Goal: Information Seeking & Learning: Learn about a topic

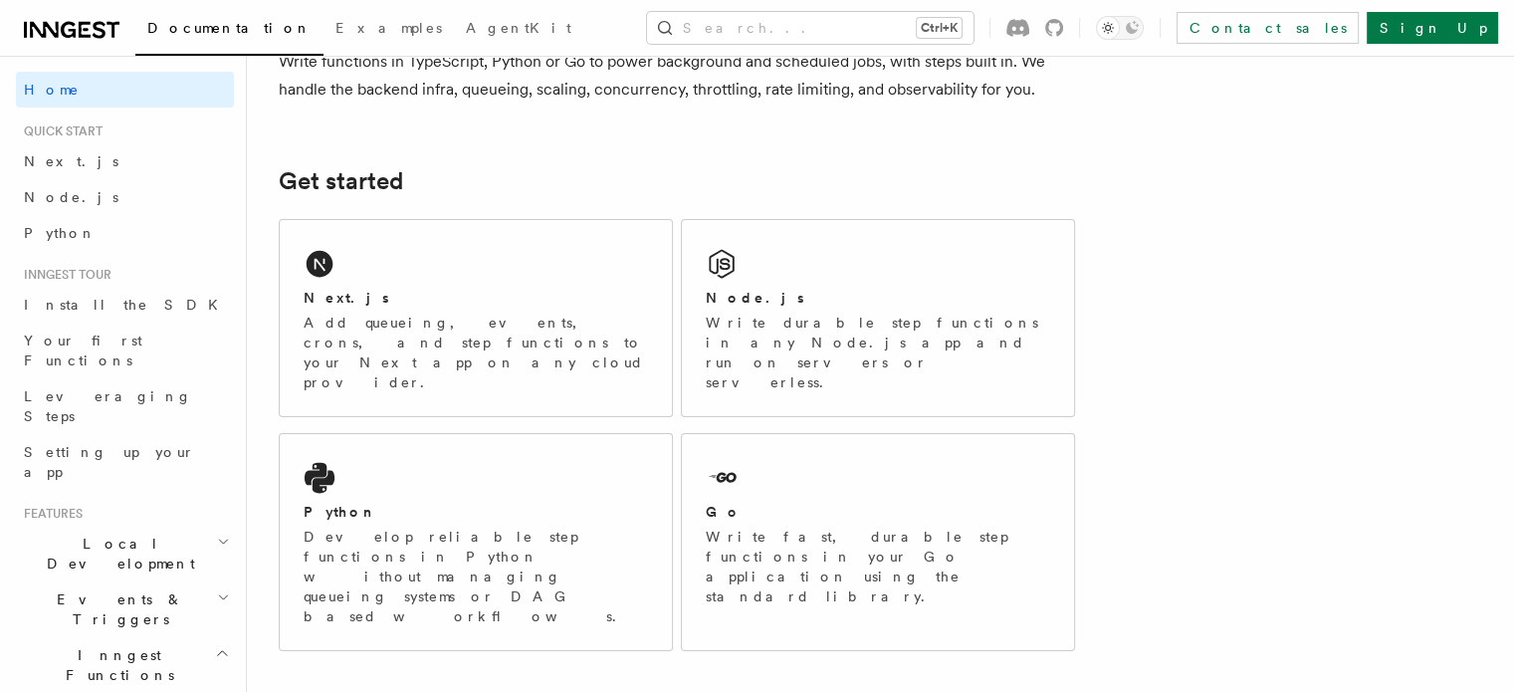
click at [434, 281] on div "Next.js Add queueing, events, crons, and step functions to your Next app on any…" at bounding box center [476, 318] width 392 height 196
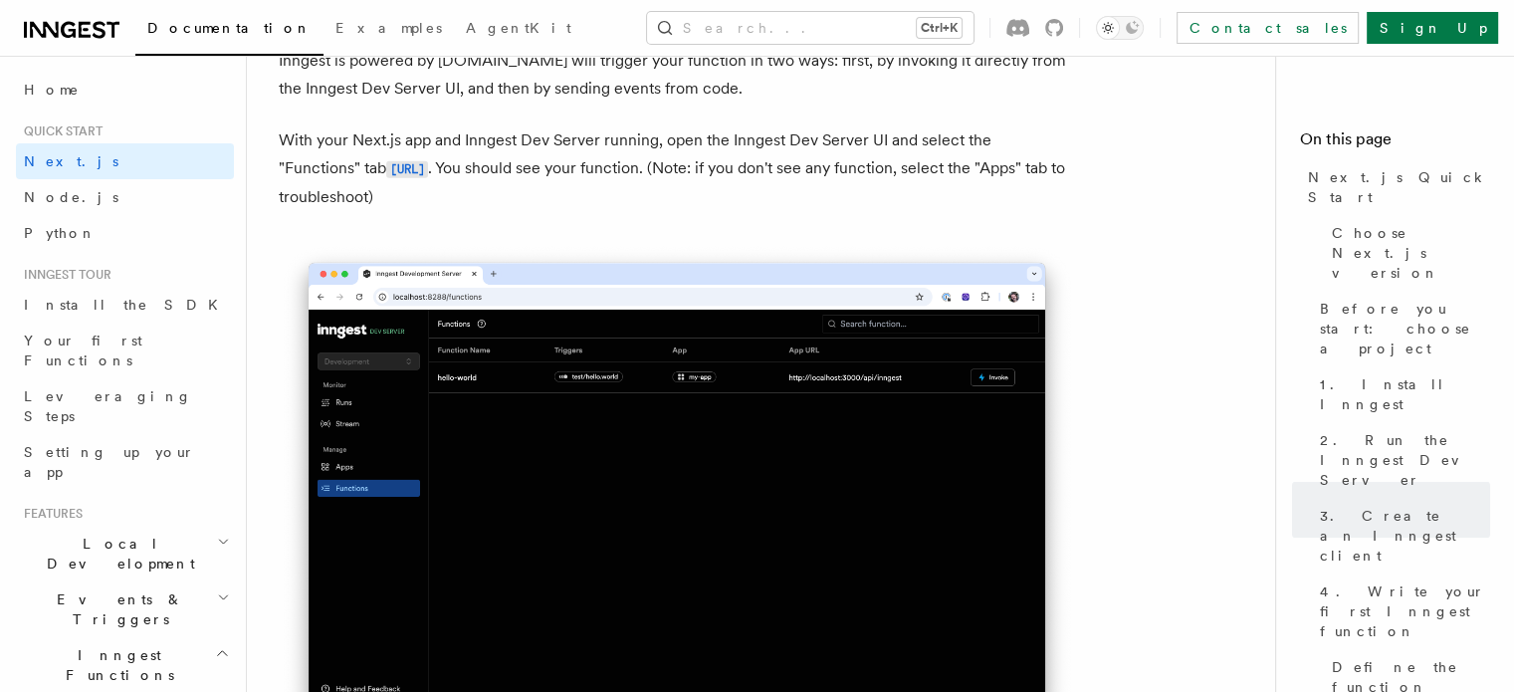
scroll to position [4693, 0]
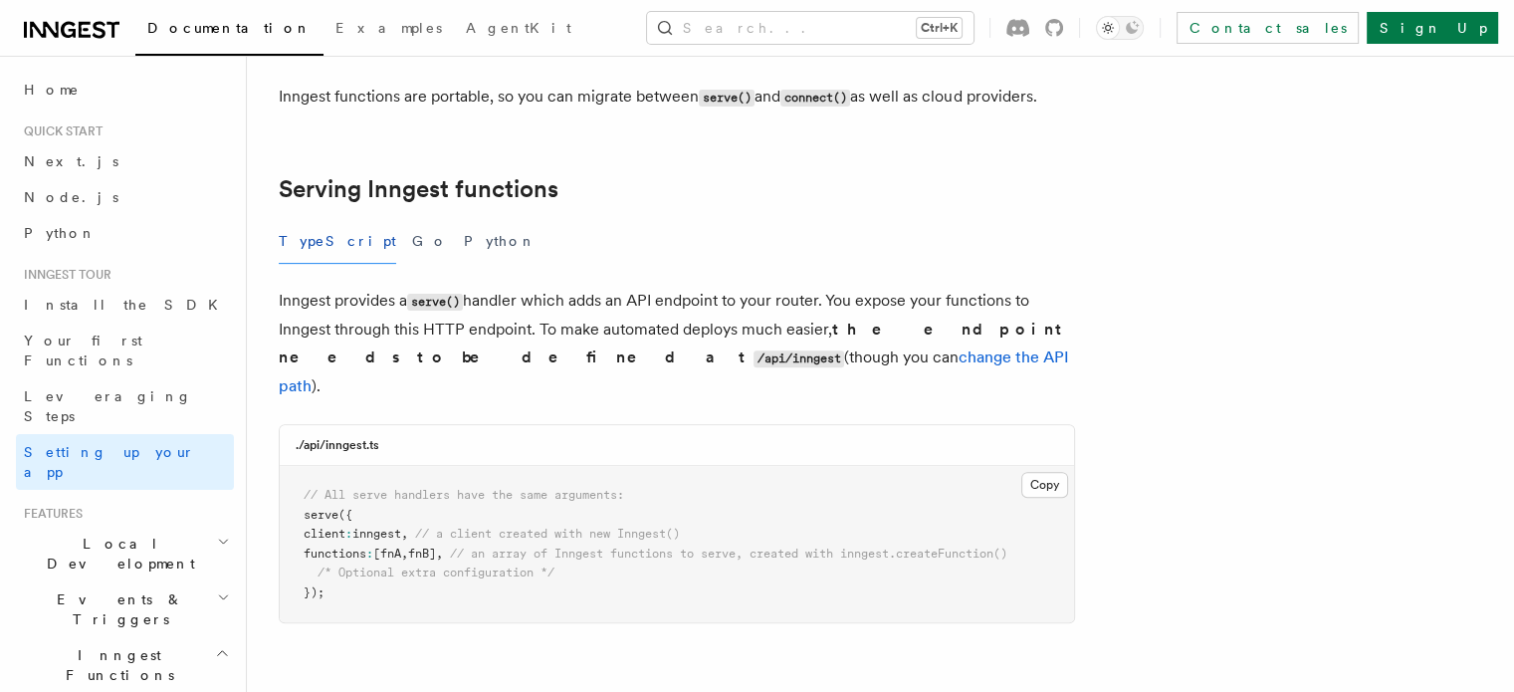
scroll to position [629, 0]
